Goal: Information Seeking & Learning: Learn about a topic

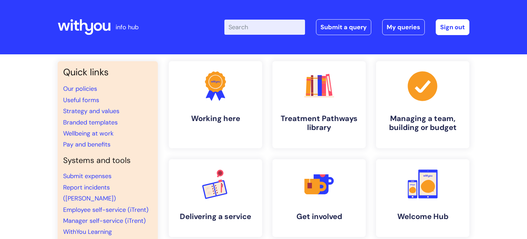
click at [256, 29] on input "Enter your search term here..." at bounding box center [265, 27] width 81 height 15
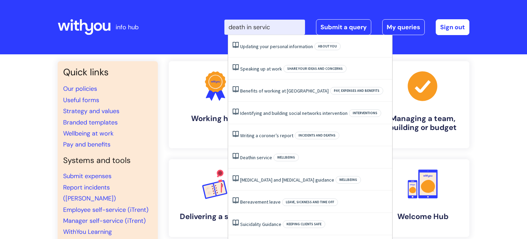
type input "death in service"
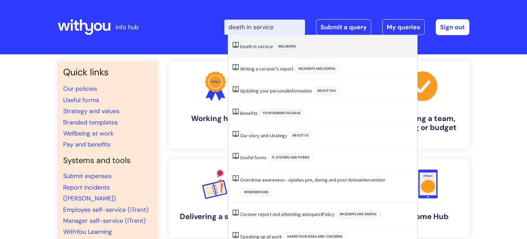
click at [255, 47] on span "in" at bounding box center [254, 46] width 3 height 6
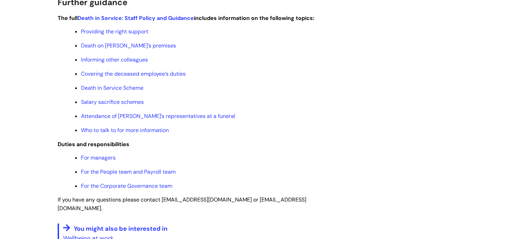
scroll to position [321, 0]
click at [106, 89] on link "Death in Service Scheme" at bounding box center [112, 86] width 62 height 7
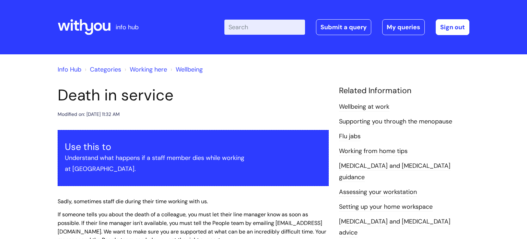
scroll to position [0, 0]
click at [74, 70] on link "Info Hub" at bounding box center [70, 69] width 24 height 8
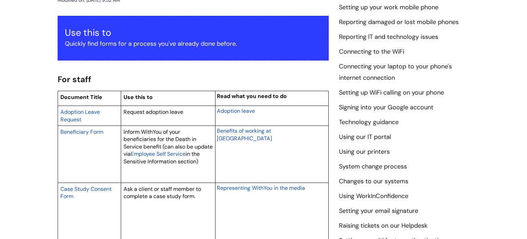
scroll to position [115, 0]
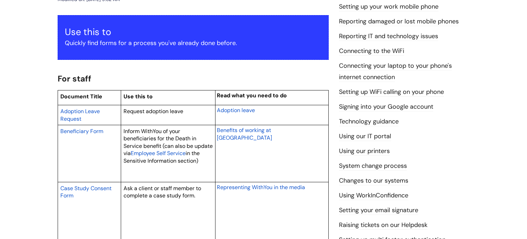
click at [177, 154] on span "Employee Self Service" at bounding box center [158, 152] width 55 height 7
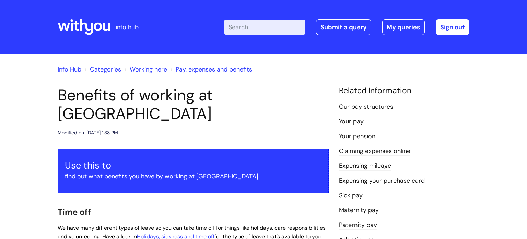
scroll to position [661, 0]
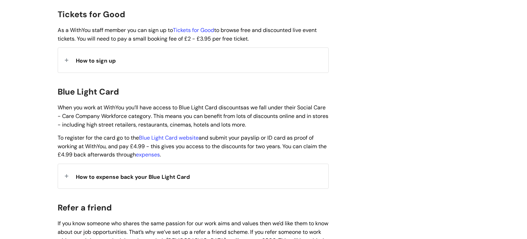
click at [84, 57] on span "How to sign up" at bounding box center [96, 60] width 40 height 7
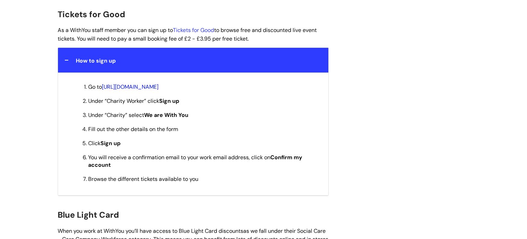
click at [137, 83] on link "[URL][DOMAIN_NAME]" at bounding box center [130, 86] width 57 height 7
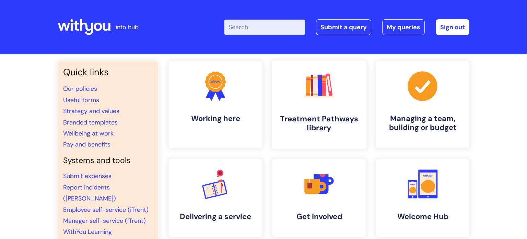
click at [326, 123] on h4 "Treatment Pathways library" at bounding box center [319, 123] width 84 height 19
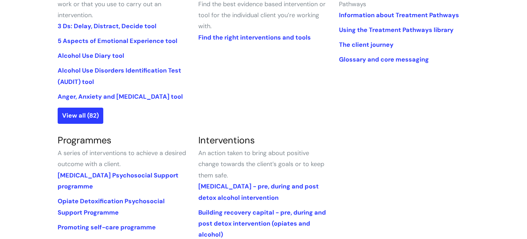
scroll to position [210, 0]
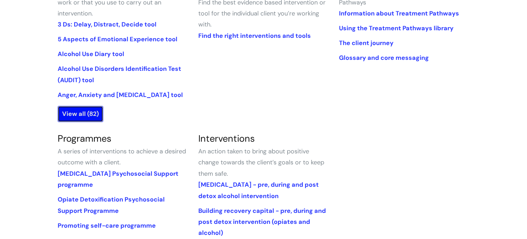
click at [93, 116] on link "View all (82)" at bounding box center [81, 114] width 46 height 16
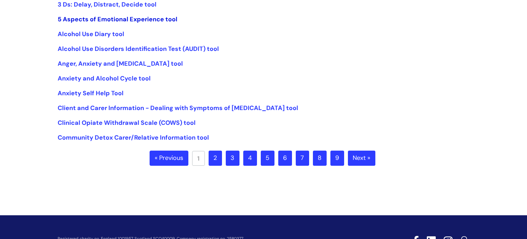
scroll to position [185, 0]
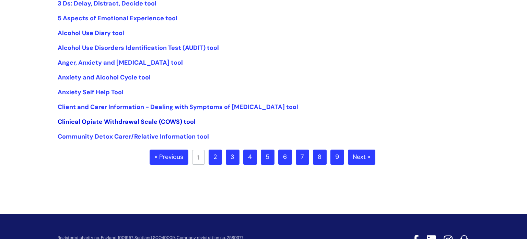
click at [112, 120] on link "Clinical Opiate Withdrawal Scale (COWS) tool" at bounding box center [127, 121] width 138 height 8
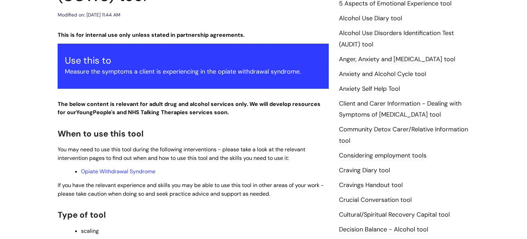
scroll to position [119, 0]
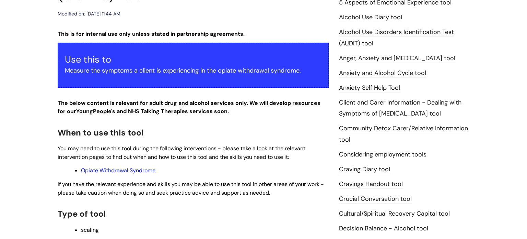
click at [144, 168] on link "Opiate Withdrawal Syndrome" at bounding box center [118, 170] width 75 height 7
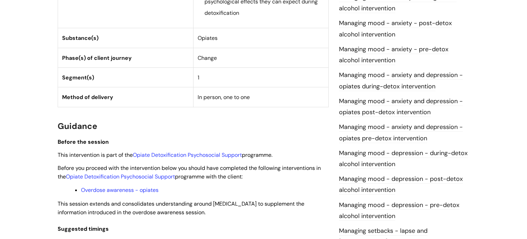
scroll to position [381, 0]
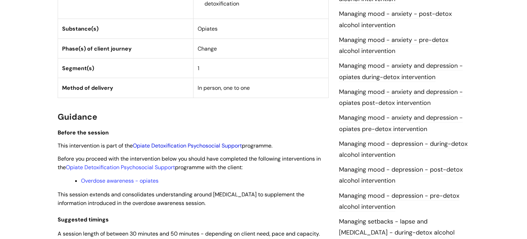
click at [217, 147] on link "Opiate Detoxification Psychosocial Support" at bounding box center [187, 145] width 109 height 7
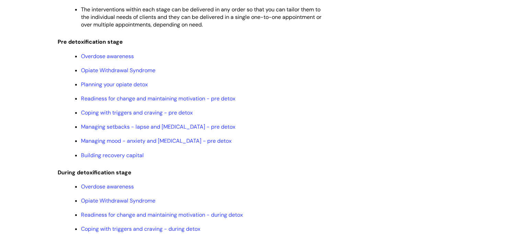
scroll to position [633, 0]
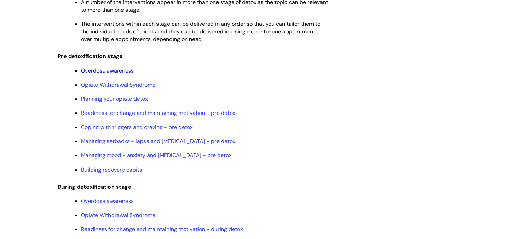
click at [126, 74] on link "Overdose awareness" at bounding box center [107, 70] width 53 height 7
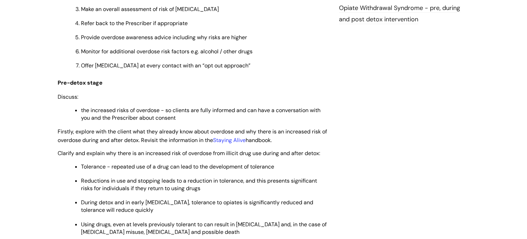
scroll to position [875, 0]
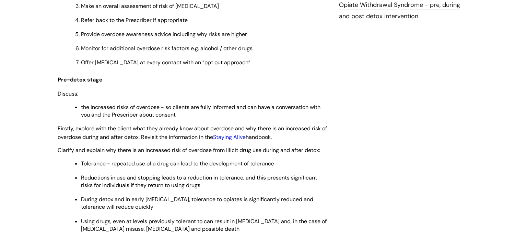
click at [239, 135] on link "Staying Alive" at bounding box center [229, 136] width 33 height 7
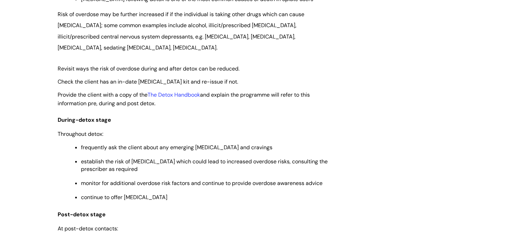
scroll to position [1127, 0]
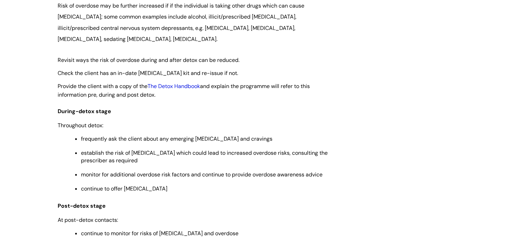
click at [191, 86] on link "The Detox Handbook" at bounding box center [174, 85] width 53 height 7
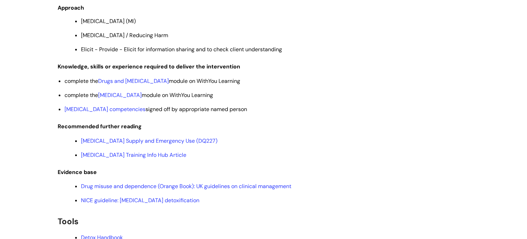
scroll to position [1406, 0]
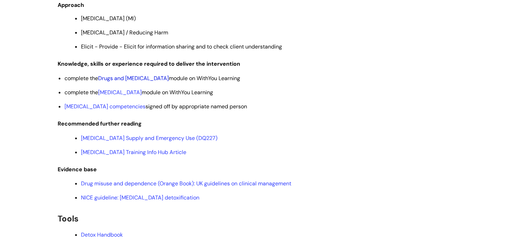
click at [142, 82] on link "Drugs and Harm Reduction" at bounding box center [133, 78] width 71 height 7
click at [115, 95] on link "Naloxone" at bounding box center [120, 92] width 44 height 7
click at [106, 110] on link "Naloxone competencies" at bounding box center [105, 106] width 81 height 7
drag, startPoint x: 221, startPoint y: 95, endPoint x: 58, endPoint y: 65, distance: 166.5
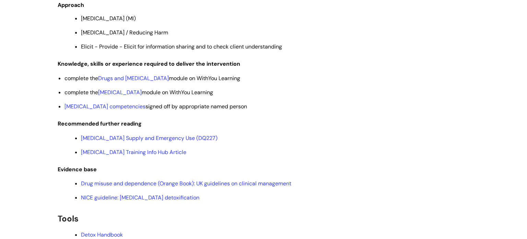
copy div "Knowledge, skills or experience required to deliver the intervention complete t…"
click at [242, 110] on p "Naloxone competencies signed off by appropriate named person" at bounding box center [197, 107] width 264 height 8
drag, startPoint x: 242, startPoint y: 112, endPoint x: 55, endPoint y: 65, distance: 192.8
copy div "Knowledge, skills or experience required to deliver the intervention complete t…"
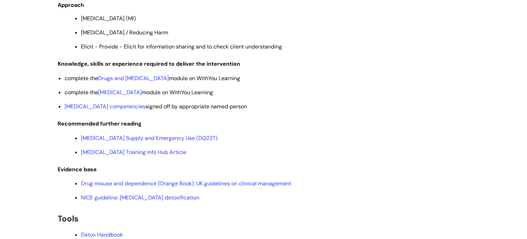
click at [223, 123] on h3 "Recommended further reading" at bounding box center [193, 122] width 271 height 13
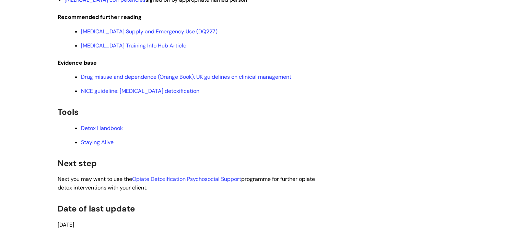
scroll to position [1512, 0]
click at [119, 130] on link "Detox Handbook" at bounding box center [102, 127] width 42 height 7
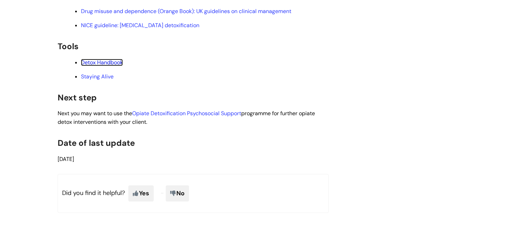
scroll to position [1579, 0]
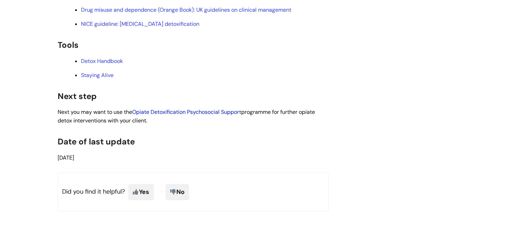
click at [201, 115] on link "Opiate Detoxification Psychosocial Support" at bounding box center [186, 111] width 109 height 7
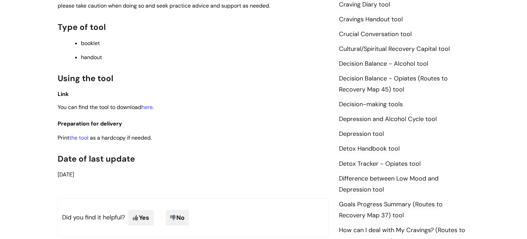
scroll to position [298, 0]
click at [149, 110] on link "here" at bounding box center [146, 106] width 11 height 7
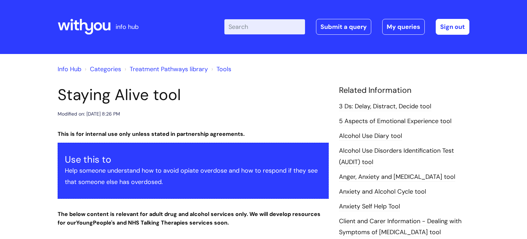
scroll to position [0, 0]
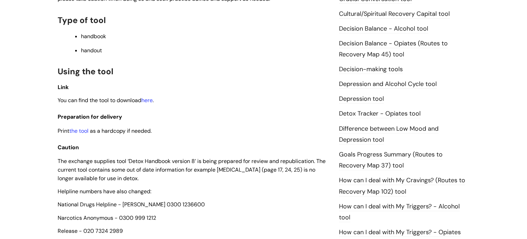
scroll to position [334, 0]
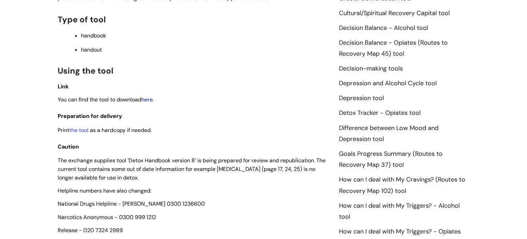
click at [153, 103] on link "here" at bounding box center [146, 99] width 11 height 7
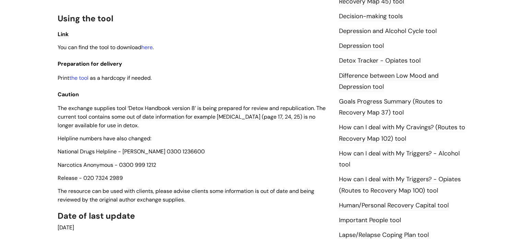
scroll to position [408, 0]
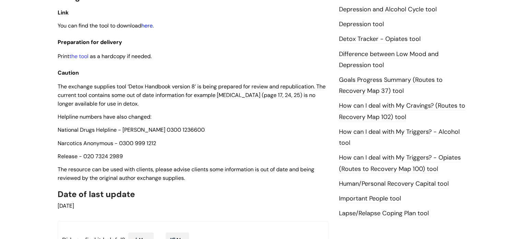
click at [146, 27] on link "here" at bounding box center [146, 25] width 11 height 7
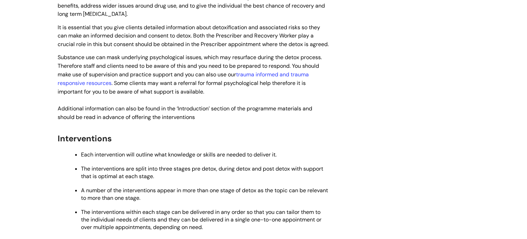
scroll to position [446, 0]
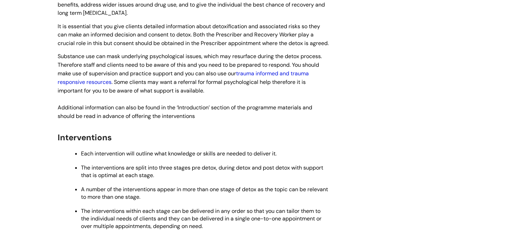
click at [255, 85] on link "trauma informed and trauma responsive resources" at bounding box center [183, 78] width 251 height 16
